Goal: Ask a question: Ask a question

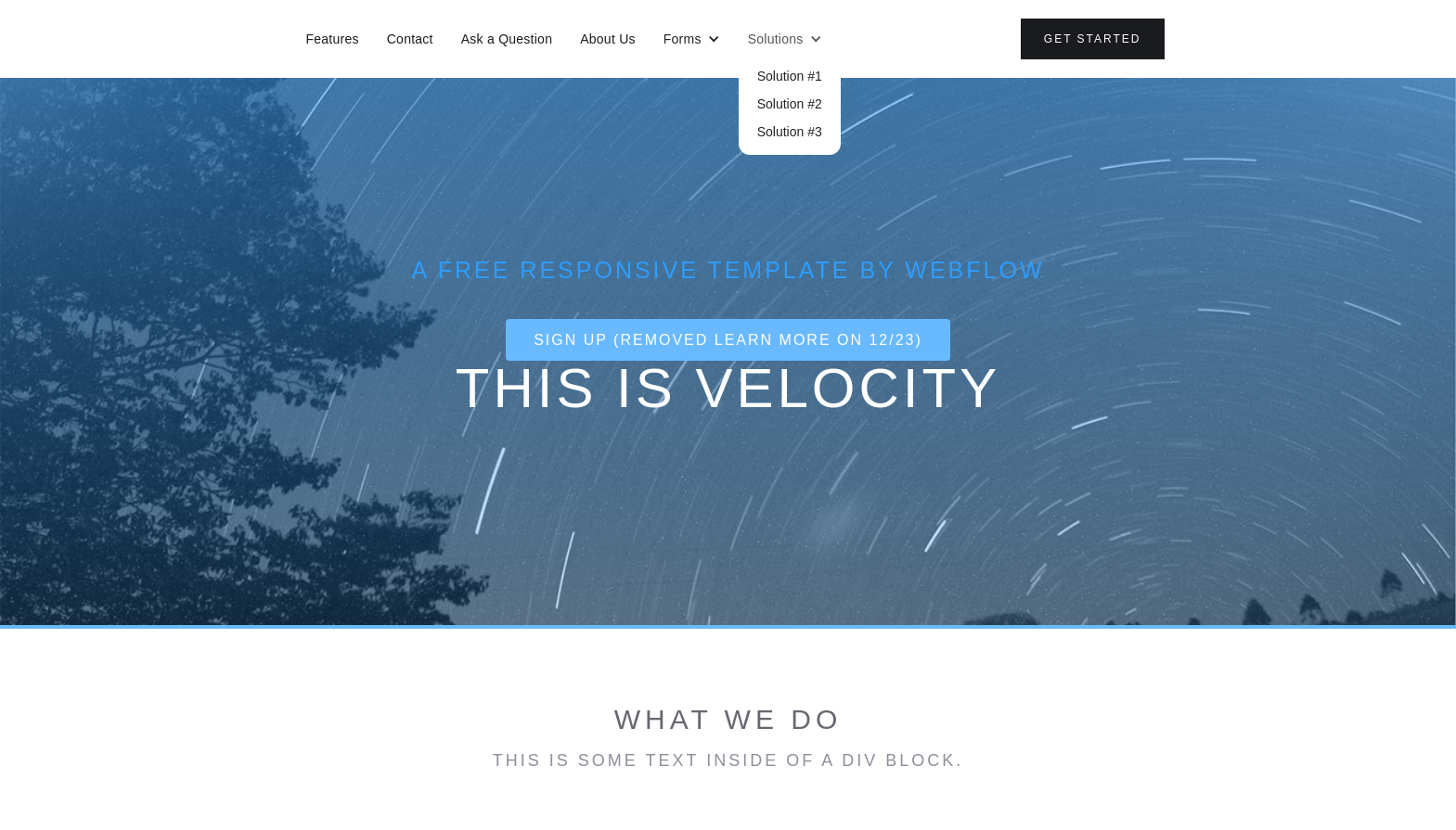
click at [784, 43] on div "Solutions" at bounding box center [776, 39] width 56 height 18
click at [771, 122] on link "Solution #3" at bounding box center [790, 131] width 102 height 28
